Goal: Complete application form

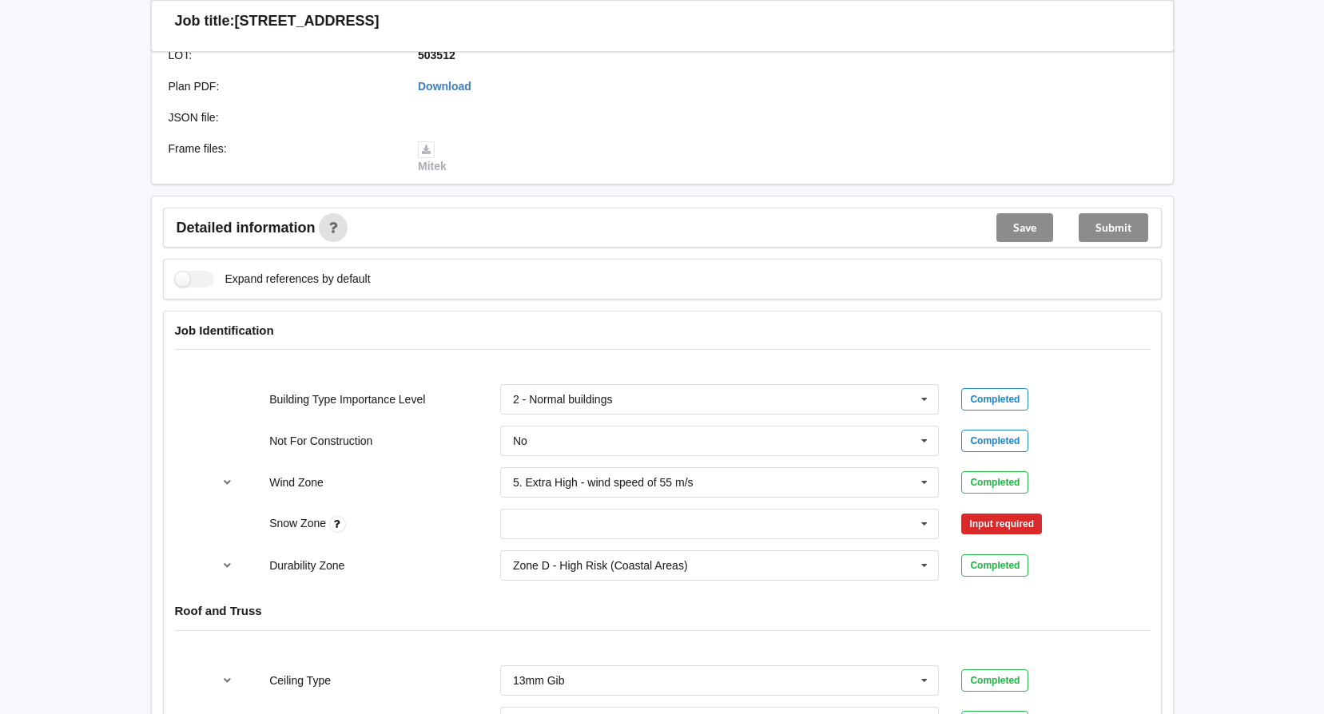
scroll to position [479, 0]
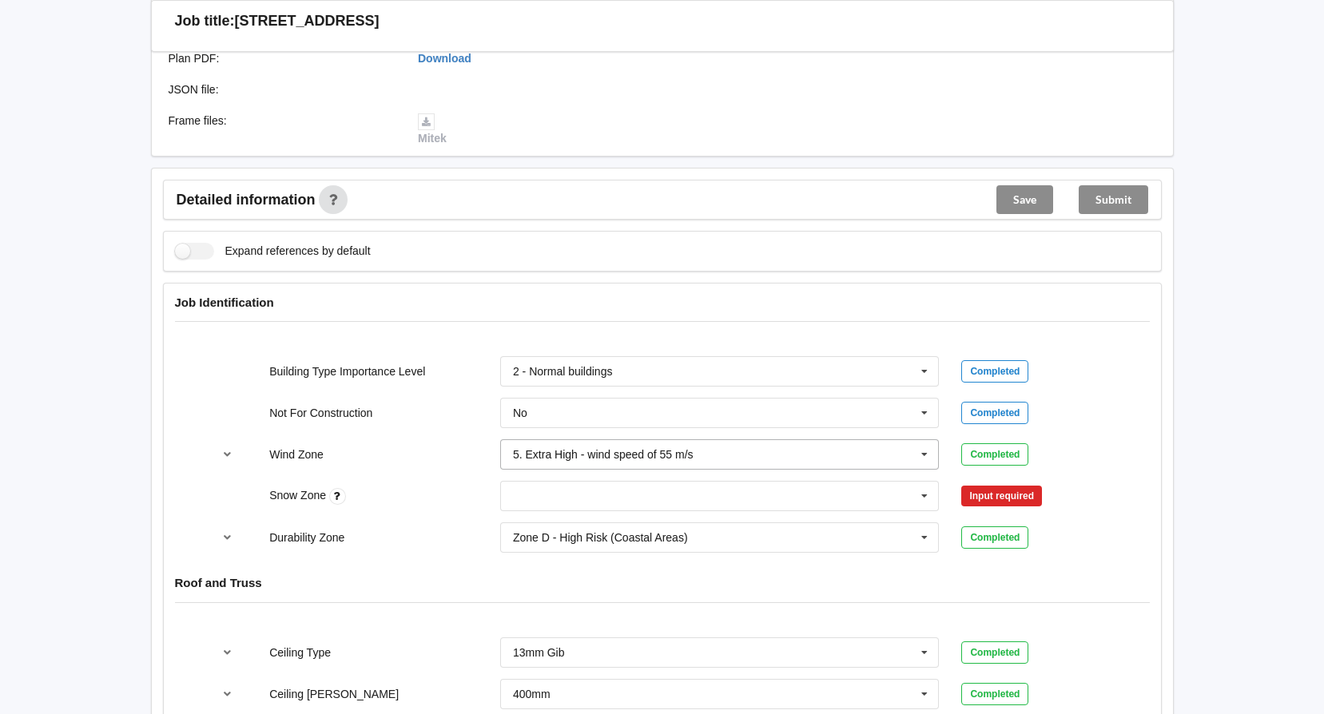
click at [917, 448] on icon at bounding box center [924, 455] width 24 height 30
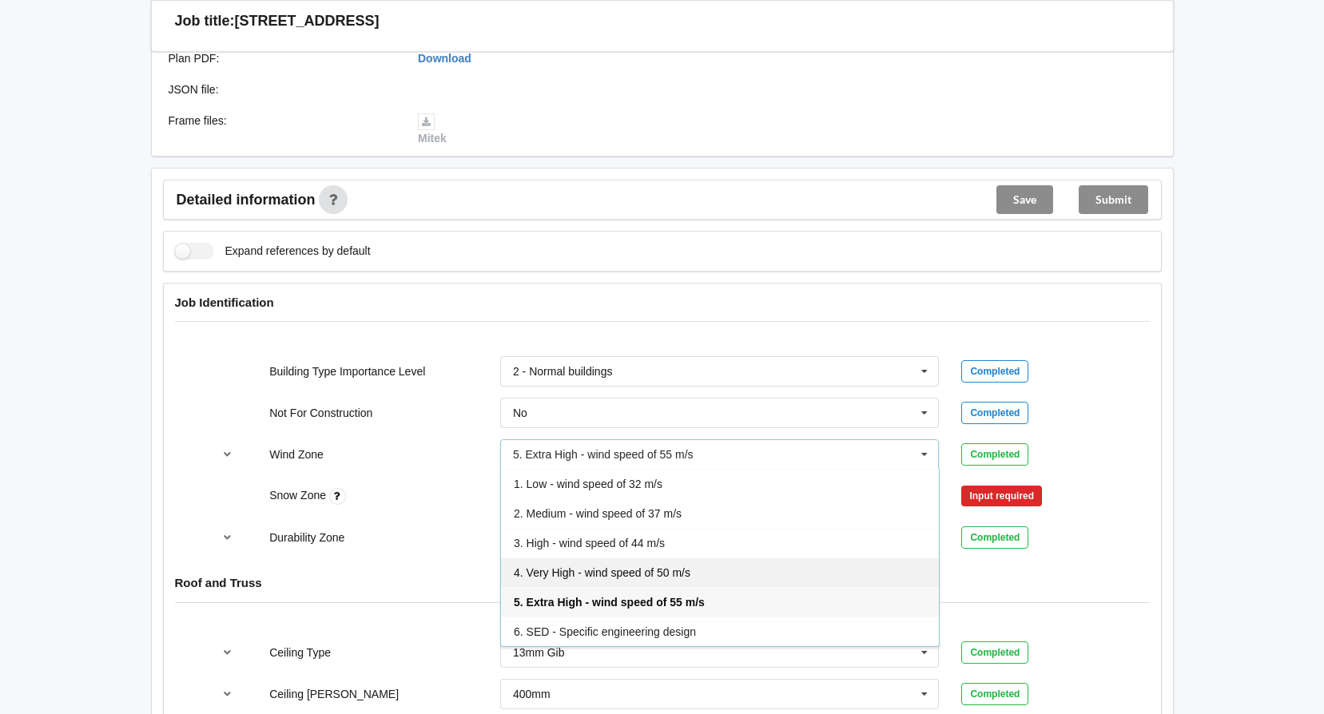
click at [745, 577] on div "4. Very High - wind speed of 50 m/s" at bounding box center [720, 573] width 438 height 30
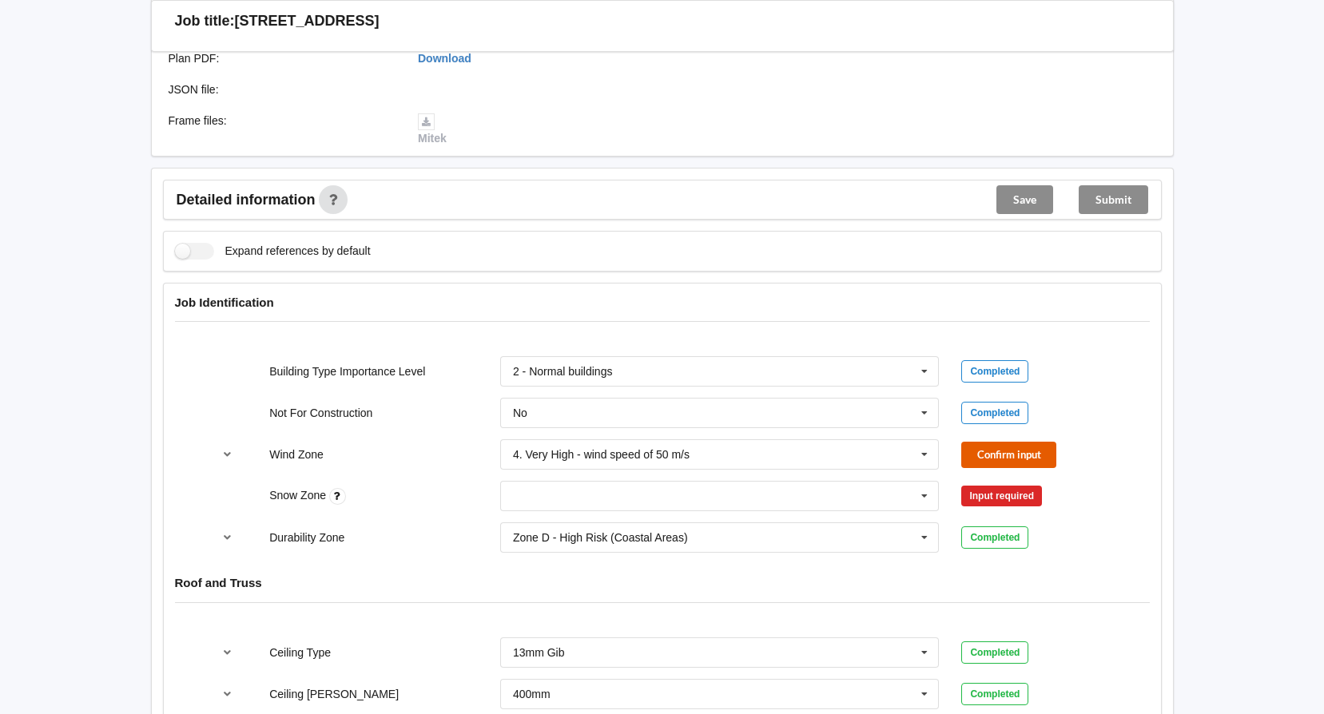
click at [1000, 453] on button "Confirm input" at bounding box center [1008, 455] width 95 height 26
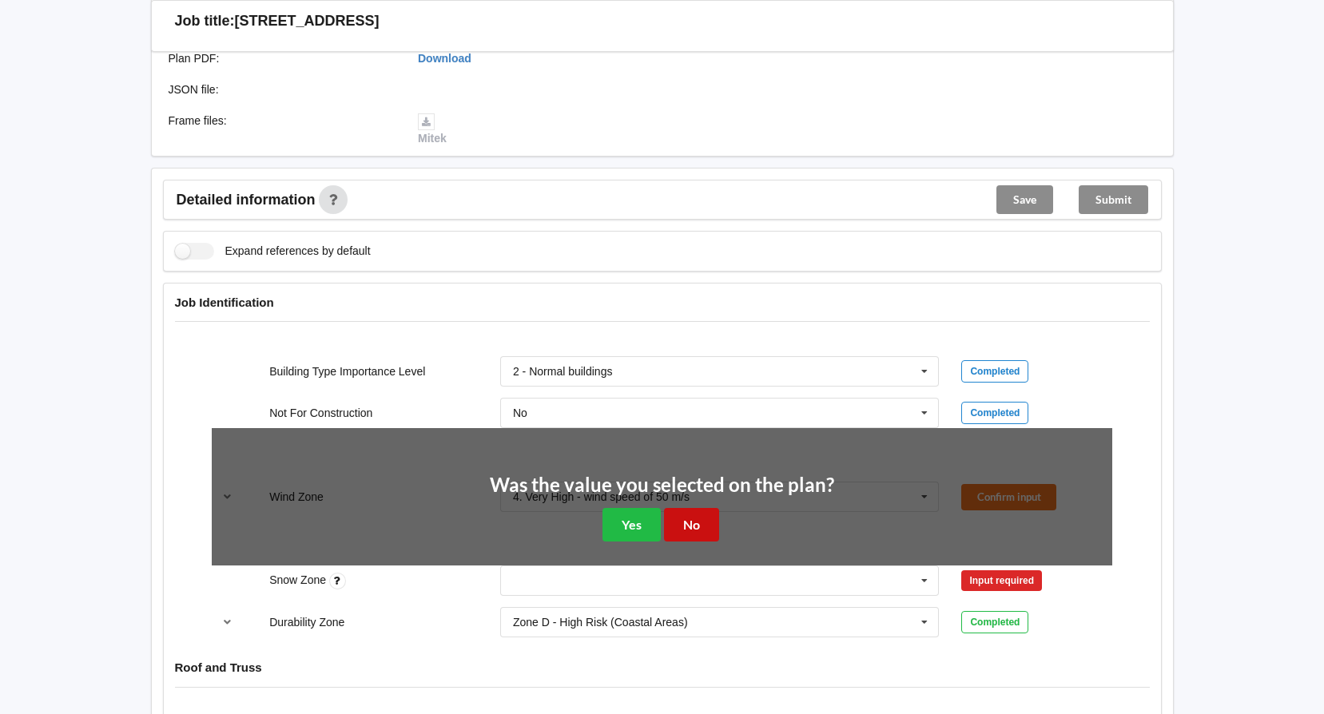
click at [677, 523] on button "No" at bounding box center [691, 524] width 55 height 33
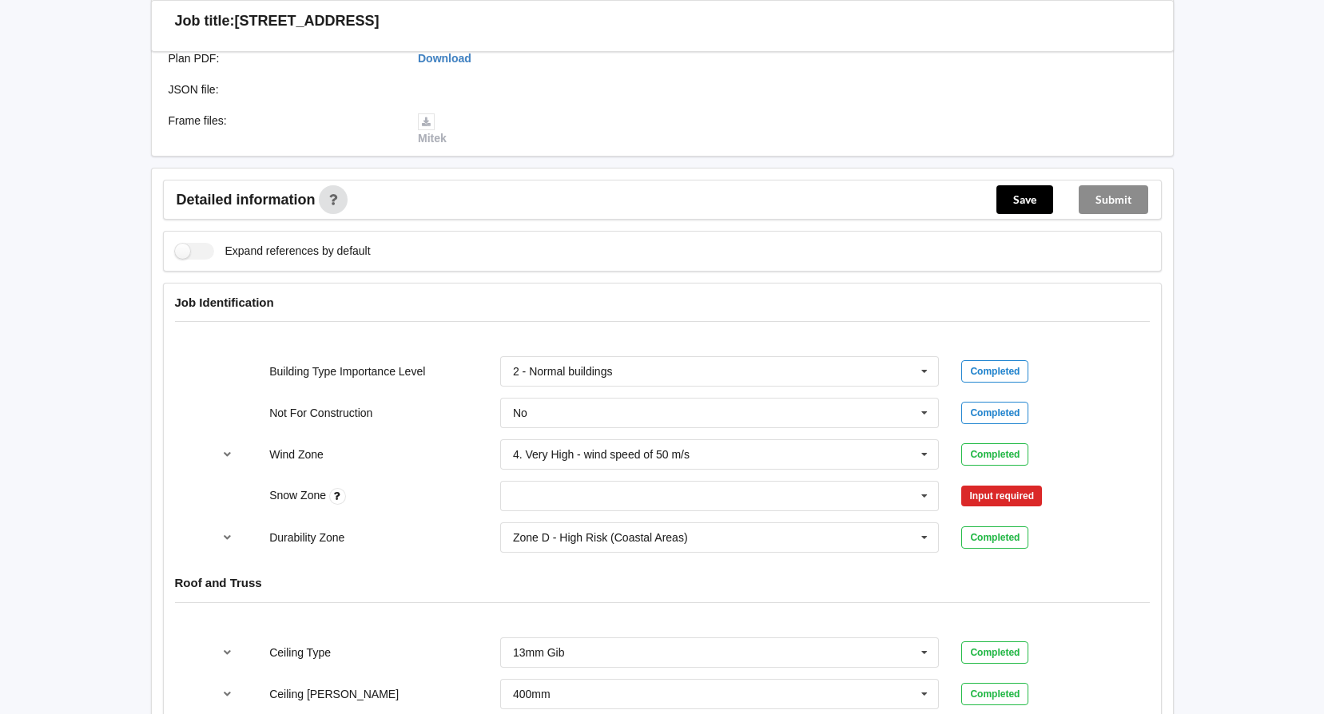
click at [865, 511] on div "Zone D - High Risk (Coastal Areas) Zone B - Low Risk (Inland Areas) Zone C - Me…" at bounding box center [720, 537] width 462 height 53
click at [865, 499] on input "text" at bounding box center [721, 496] width 438 height 29
click at [614, 527] on div "N0" at bounding box center [720, 526] width 438 height 30
click at [1028, 499] on button "Confirm input" at bounding box center [1008, 496] width 95 height 26
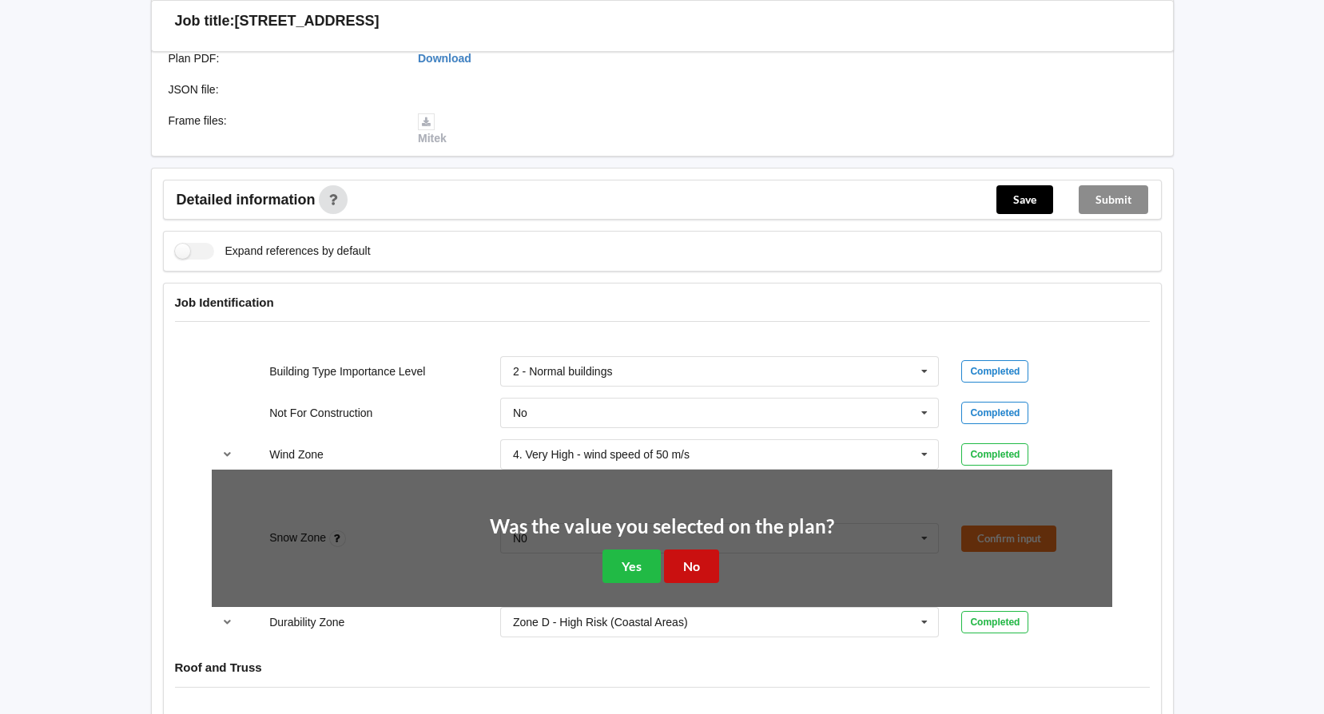
click at [689, 560] on button "No" at bounding box center [691, 566] width 55 height 33
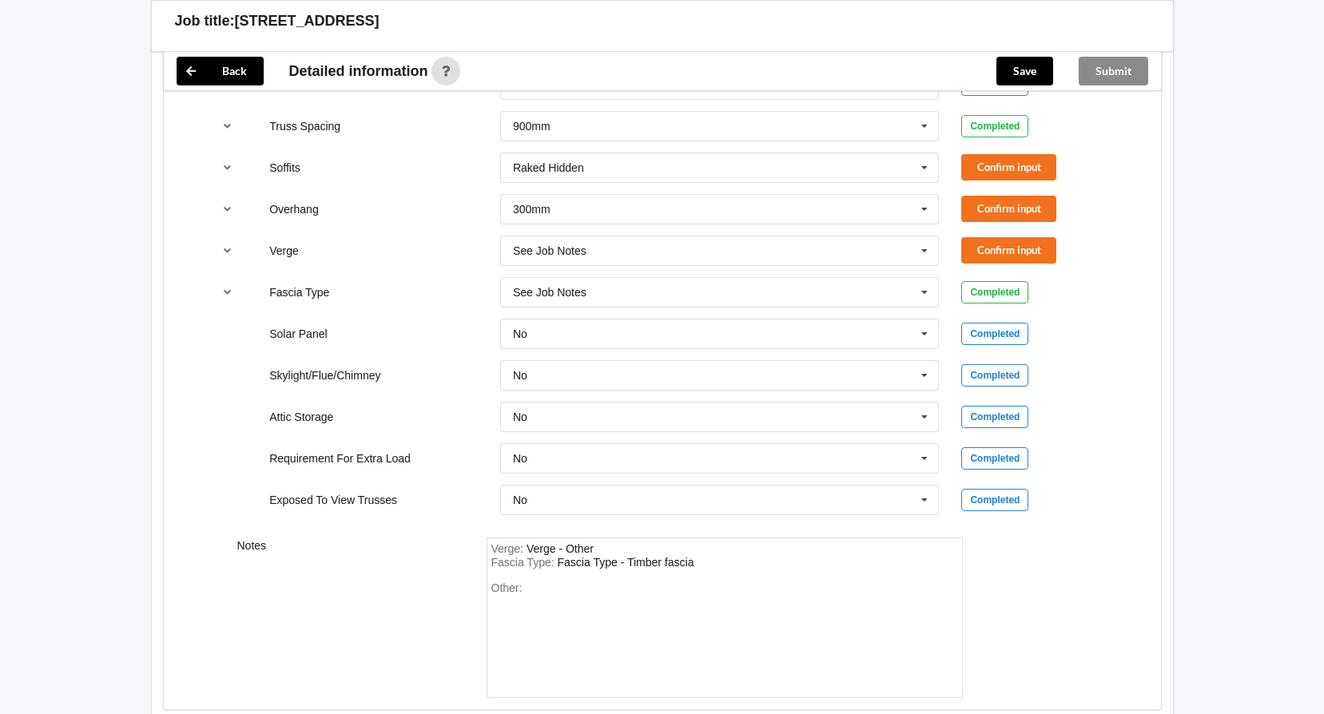
scroll to position [1354, 0]
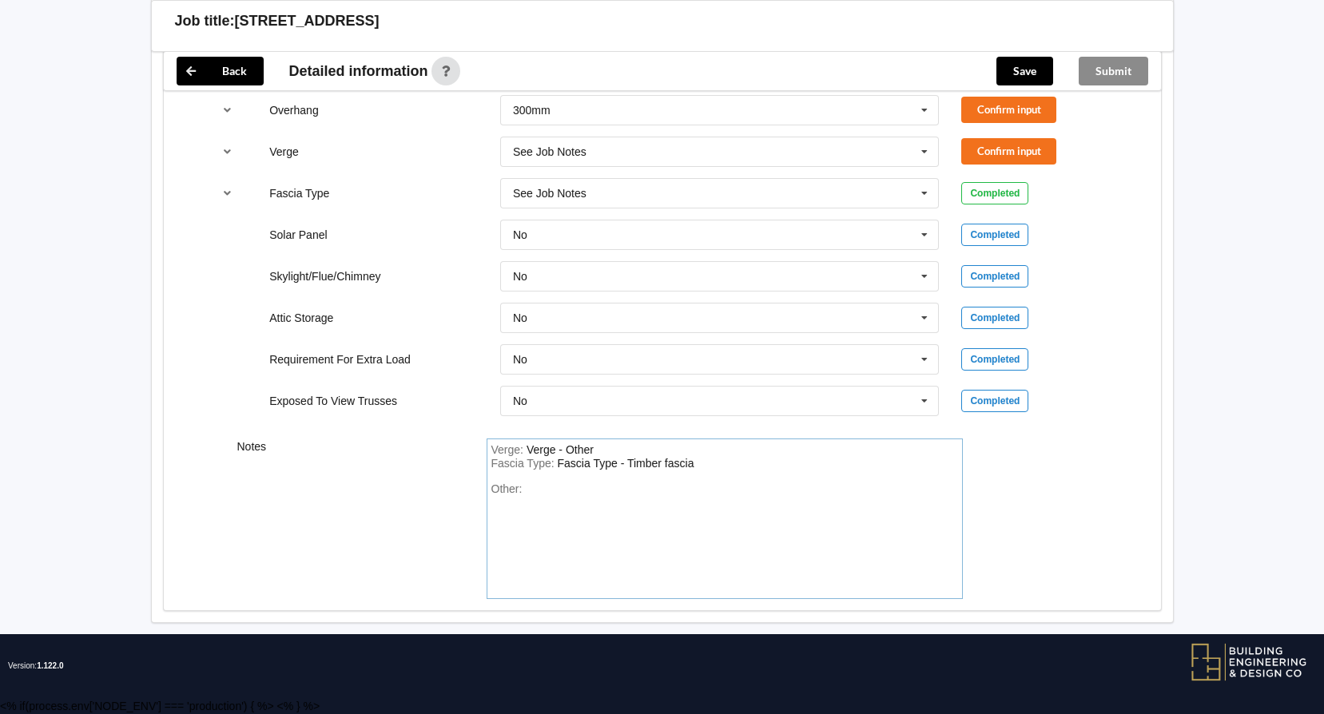
click at [552, 521] on div "Other:" at bounding box center [724, 539] width 467 height 112
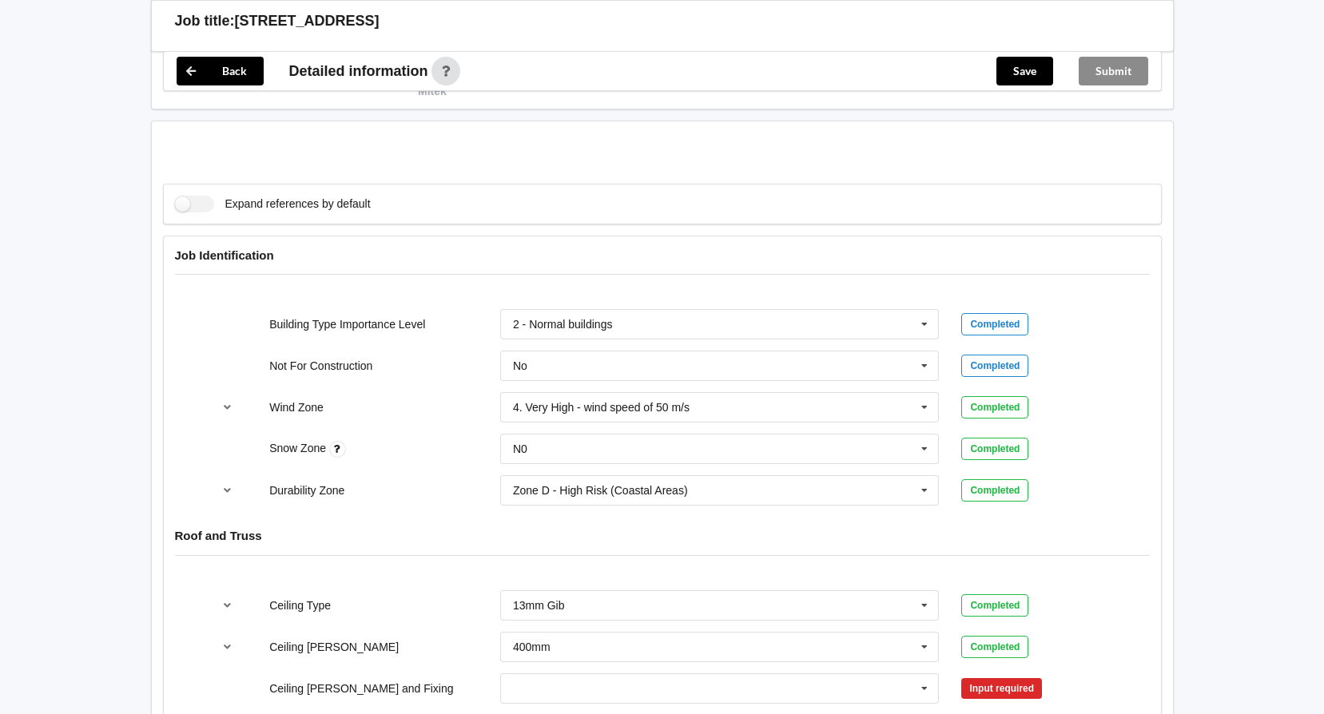
scroll to position [795, 0]
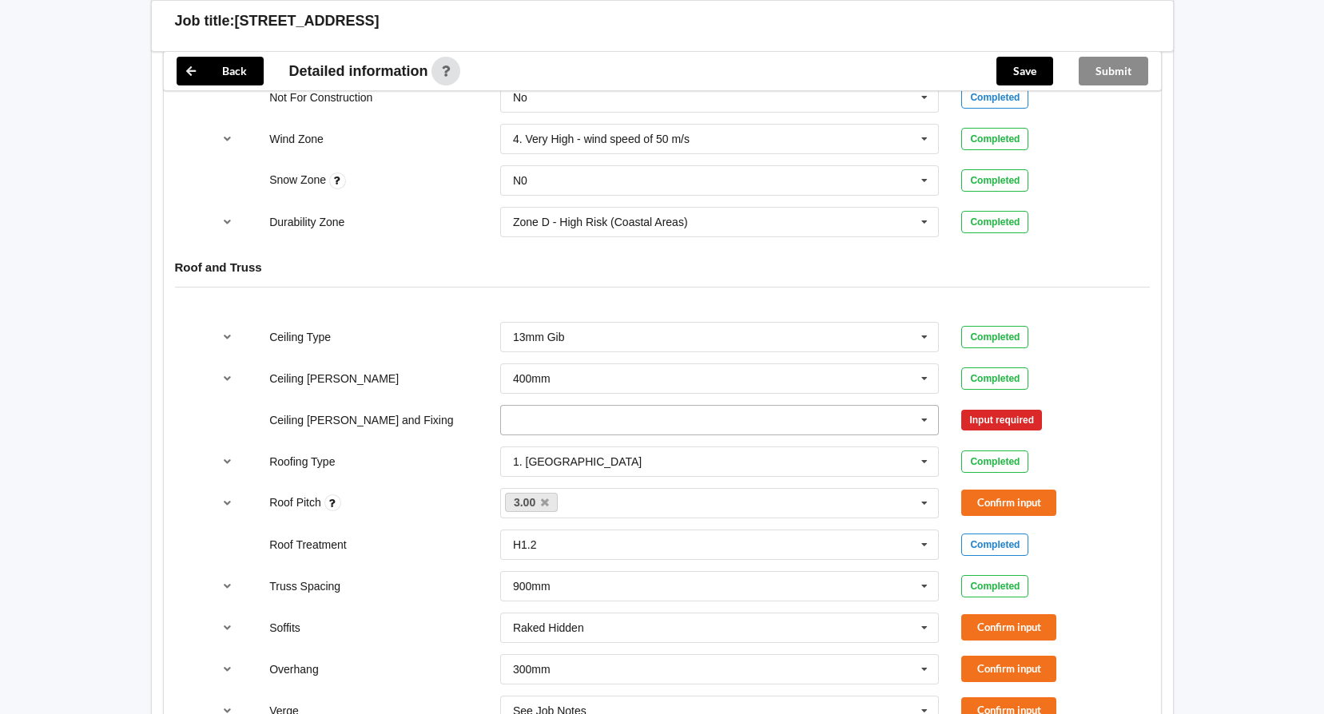
click at [927, 418] on icon at bounding box center [924, 421] width 24 height 30
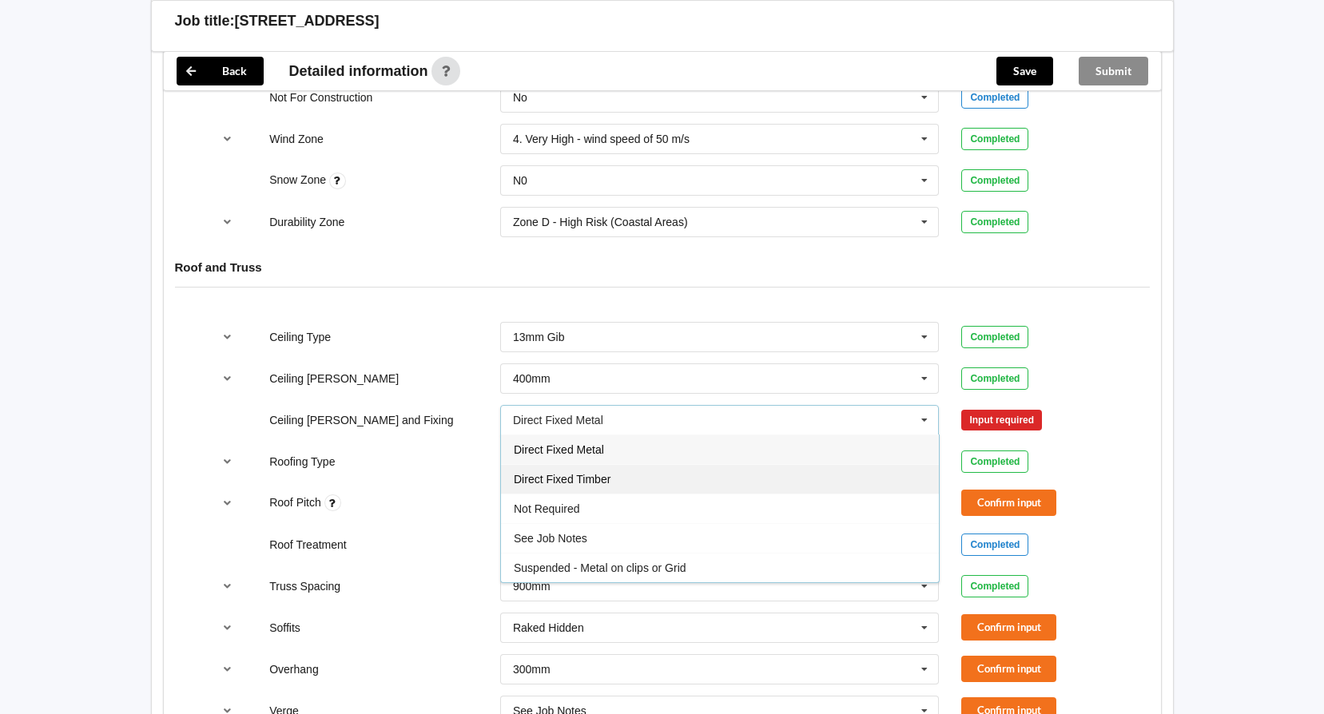
click at [706, 478] on div "Direct Fixed Timber" at bounding box center [720, 479] width 438 height 30
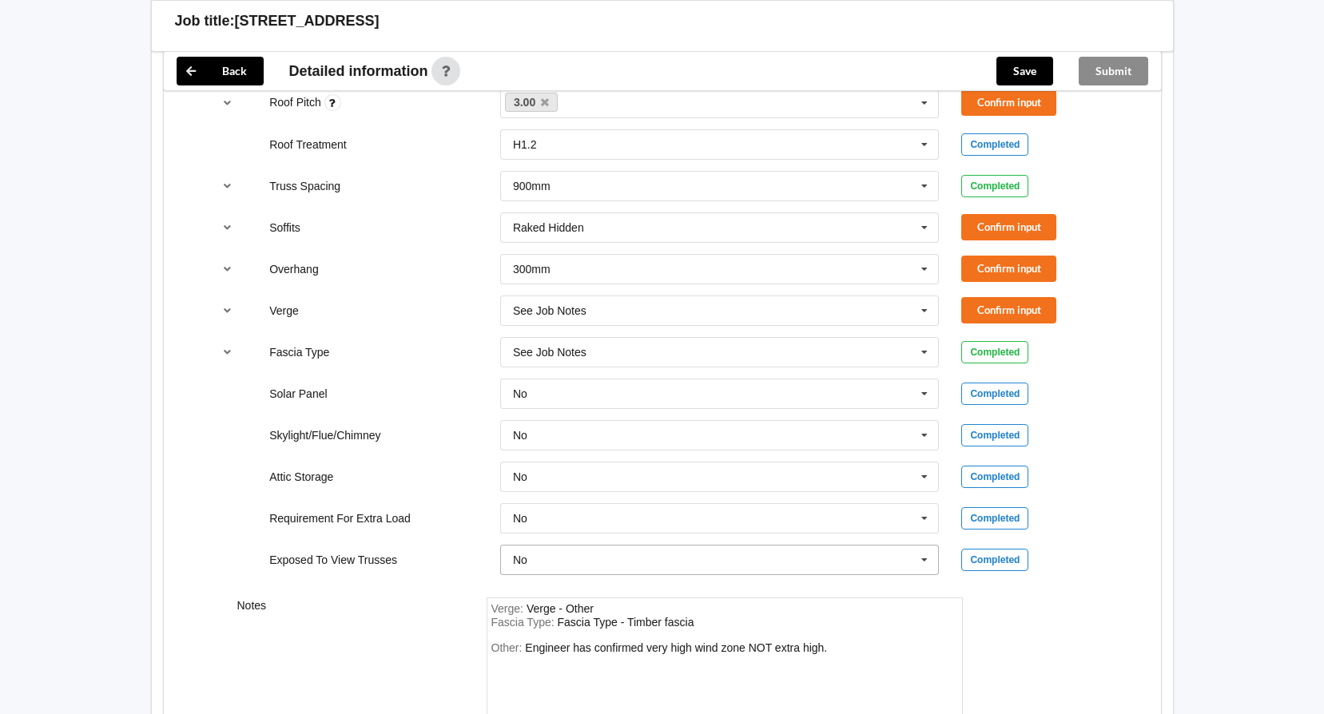
scroll to position [1195, 0]
click at [924, 361] on icon at bounding box center [924, 354] width 24 height 30
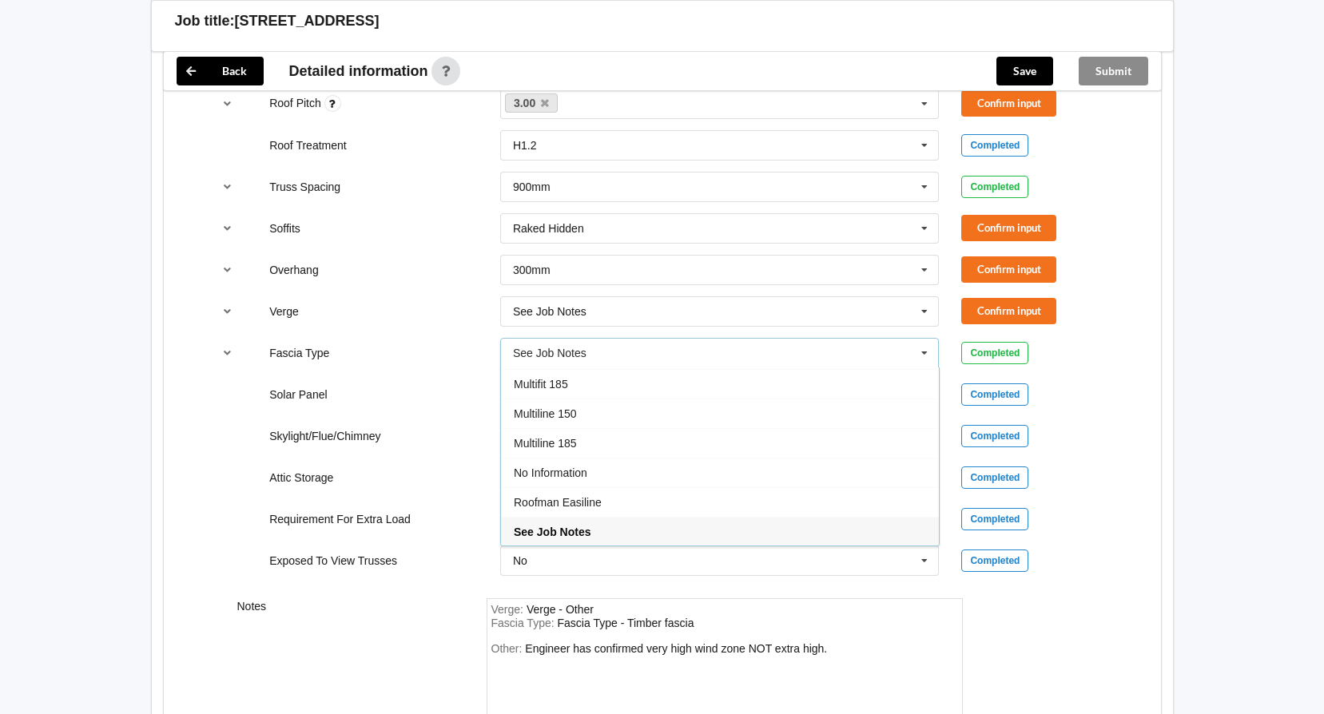
click at [924, 360] on icon at bounding box center [924, 354] width 24 height 30
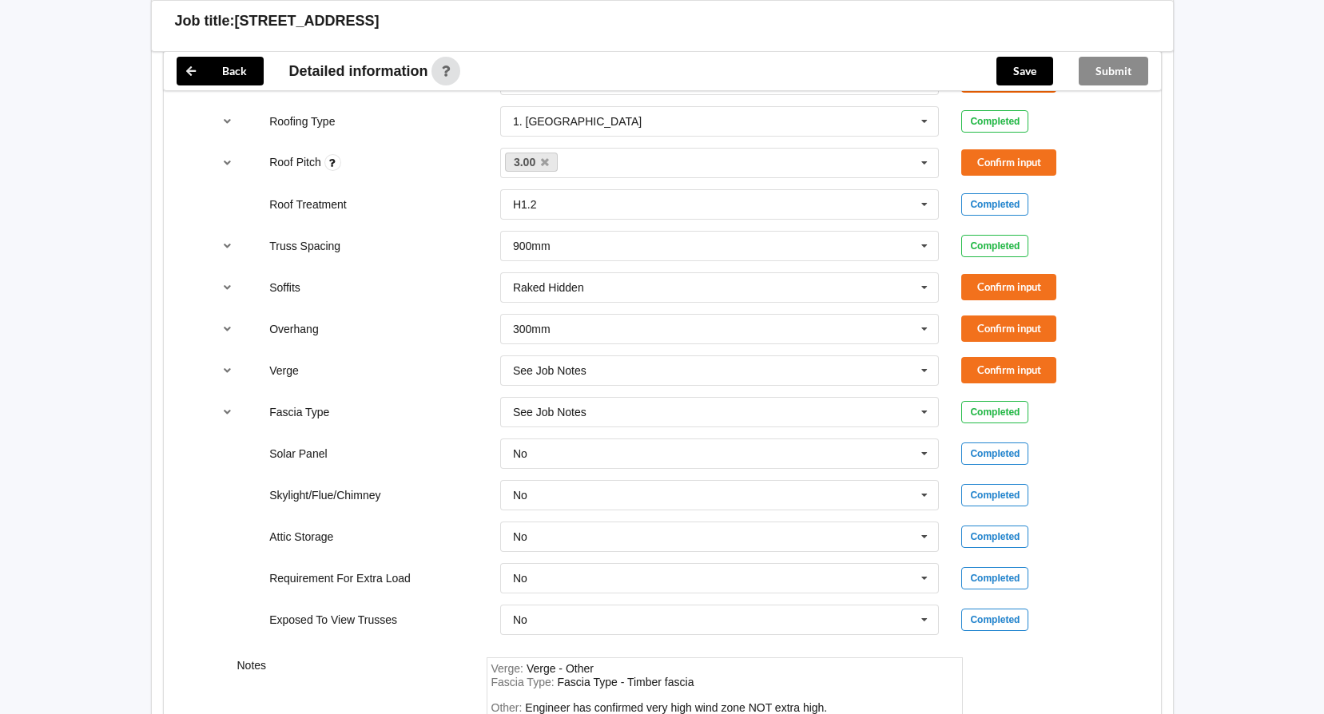
scroll to position [955, 0]
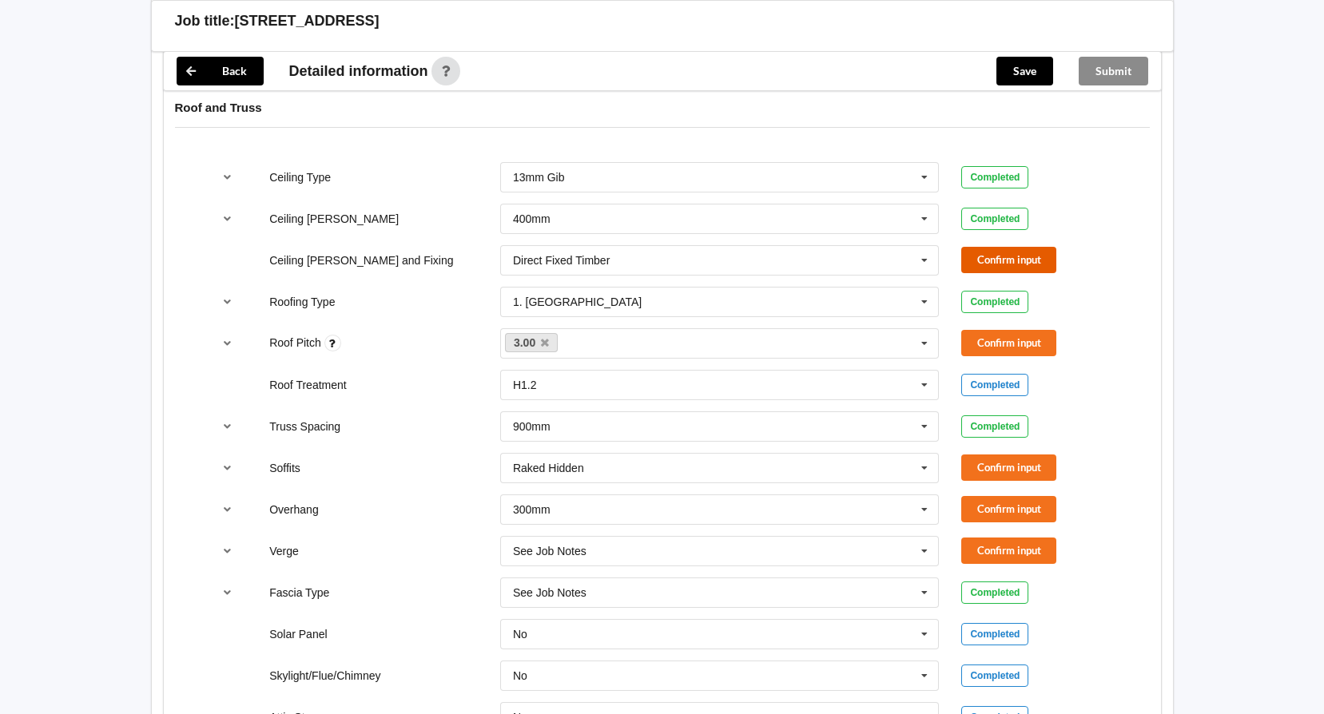
click at [1011, 260] on button "Confirm input" at bounding box center [1008, 260] width 95 height 26
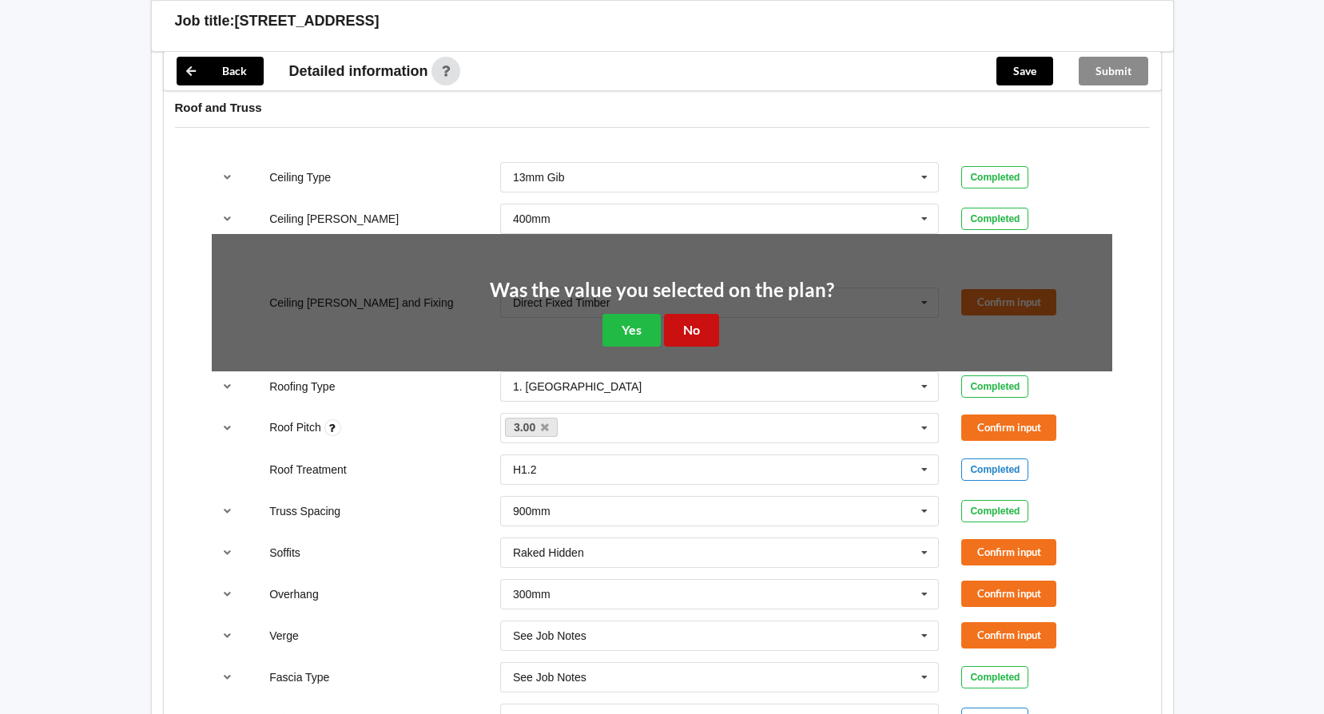
click at [690, 325] on button "No" at bounding box center [691, 330] width 55 height 33
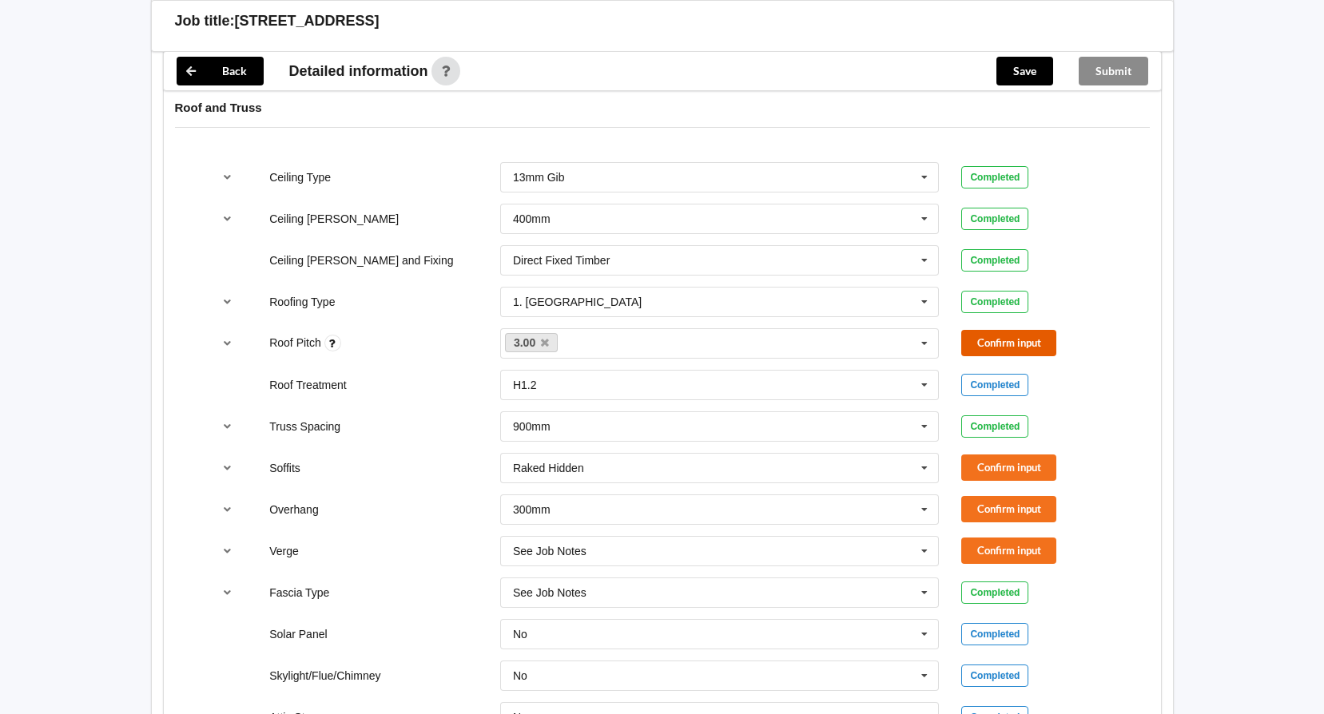
click at [980, 333] on button "Confirm input" at bounding box center [1008, 343] width 95 height 26
click at [1021, 464] on button "Confirm input" at bounding box center [1008, 468] width 95 height 26
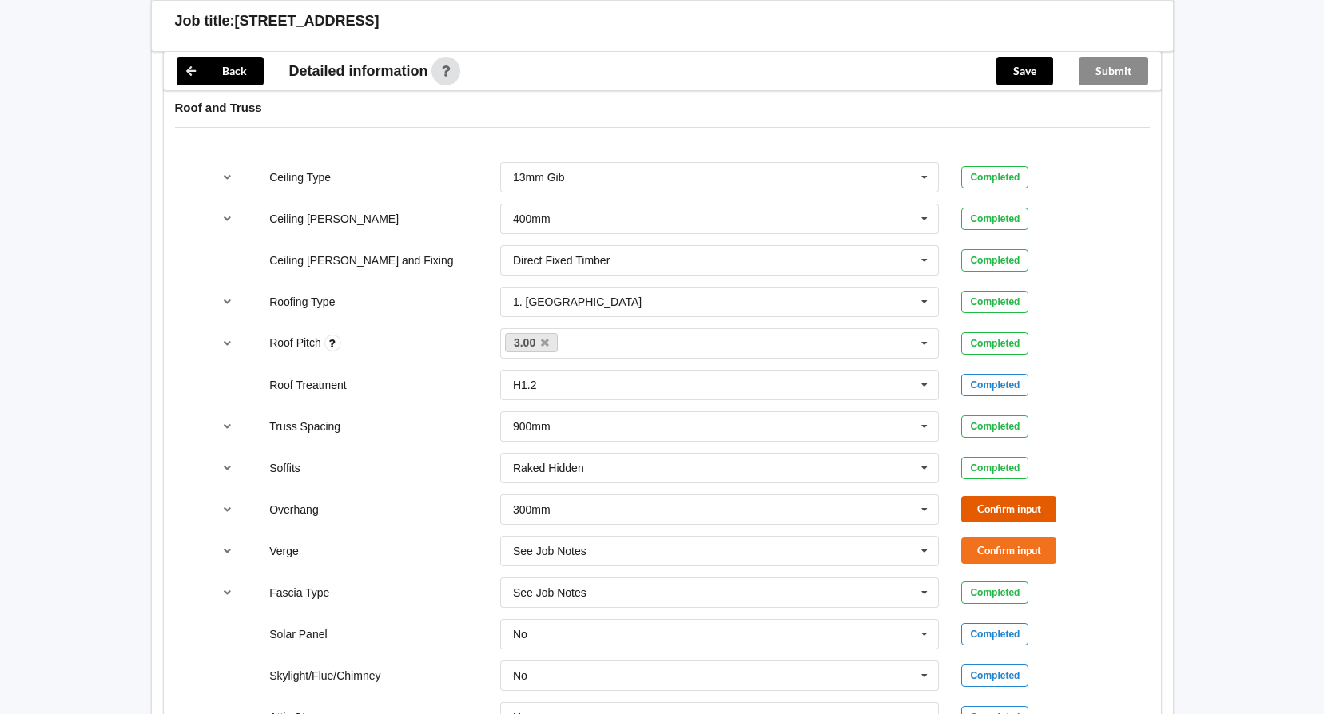
drag, startPoint x: 1015, startPoint y: 506, endPoint x: 1019, endPoint y: 531, distance: 25.1
click at [1016, 506] on button "Confirm input" at bounding box center [1008, 509] width 95 height 26
drag, startPoint x: 1007, startPoint y: 548, endPoint x: 1057, endPoint y: 479, distance: 85.2
click at [1005, 545] on button "Confirm input" at bounding box center [1008, 551] width 95 height 26
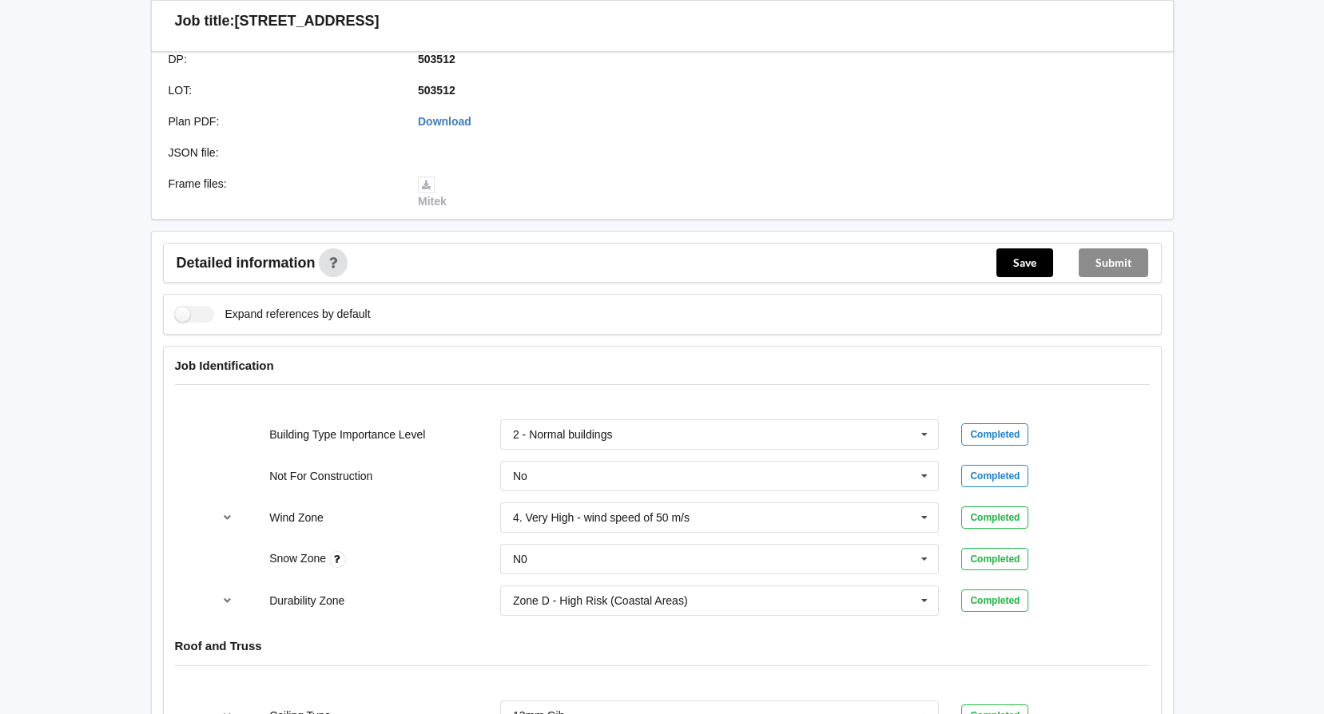
scroll to position [76, 0]
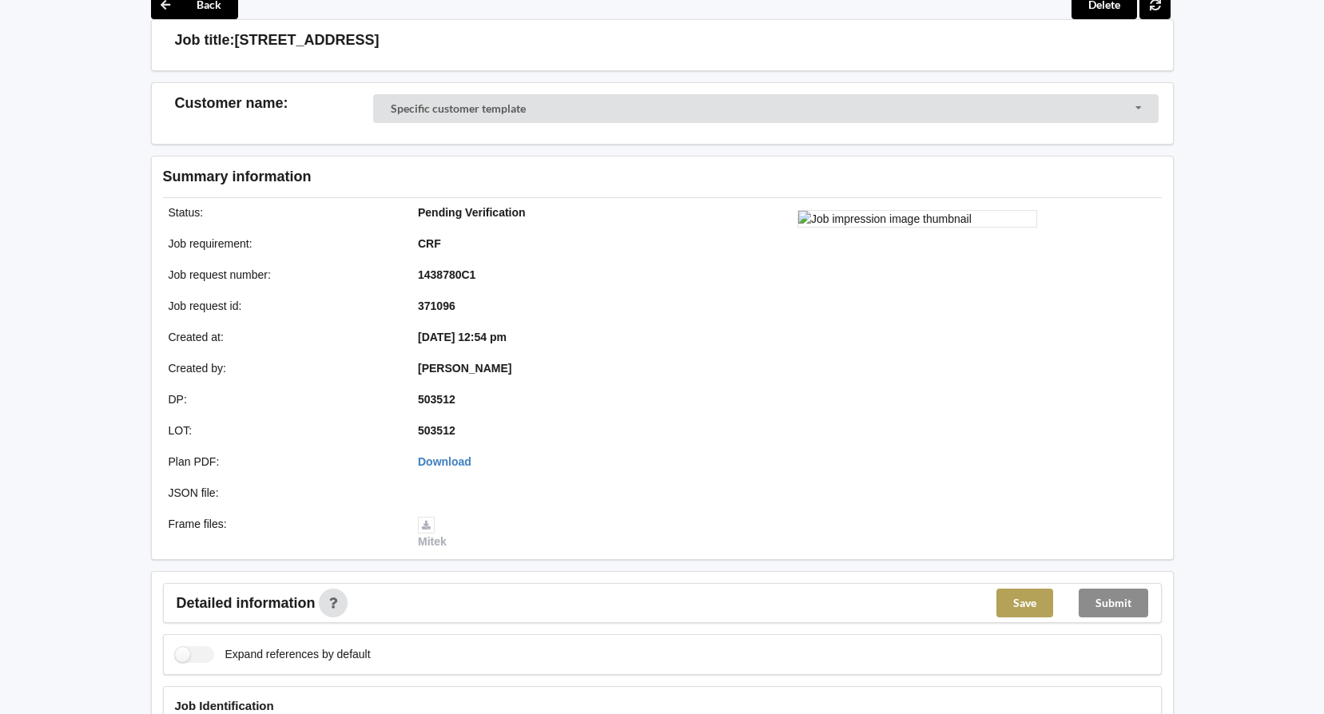
click at [1012, 598] on button "Save" at bounding box center [1024, 603] width 57 height 29
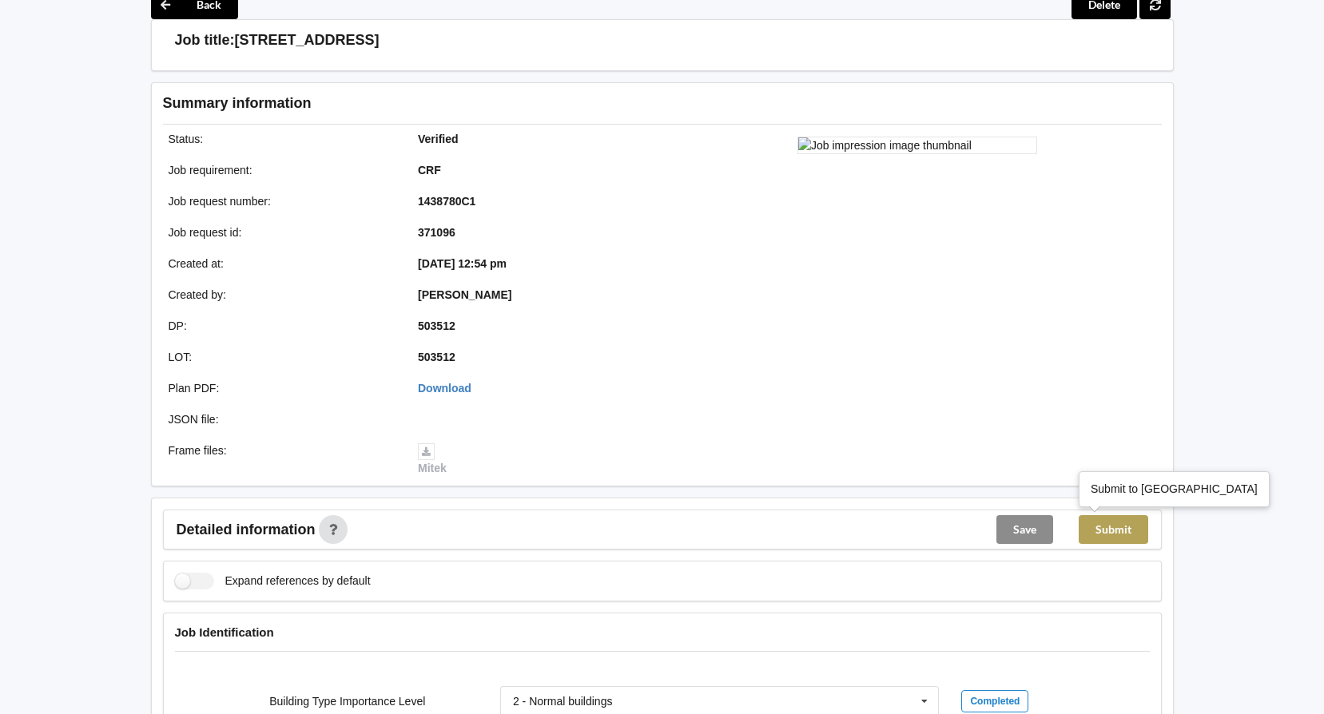
click at [1114, 529] on button "Submit" at bounding box center [1114, 529] width 70 height 29
